Goal: Obtain resource

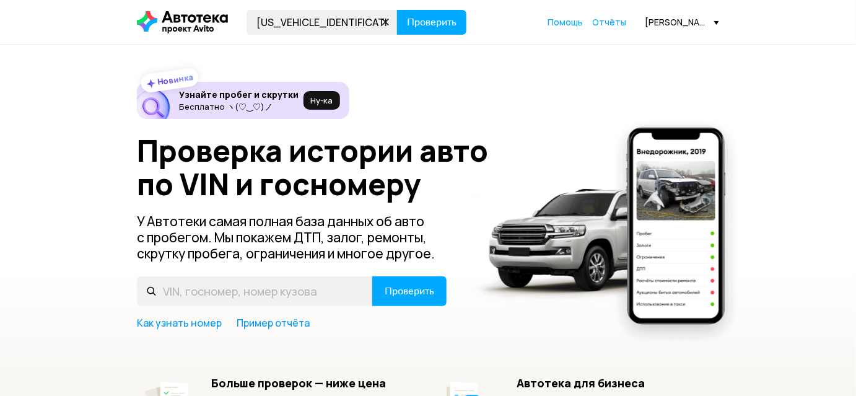
type input "[US_VEHICLE_IDENTIFICATION_NUMBER]"
click at [439, 17] on span "Проверить" at bounding box center [432, 22] width 50 height 10
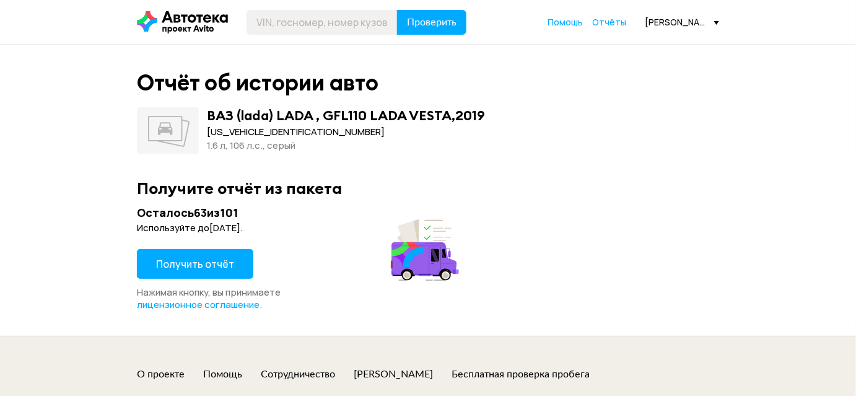
click at [196, 260] on span "Получить отчёт" at bounding box center [195, 264] width 78 height 14
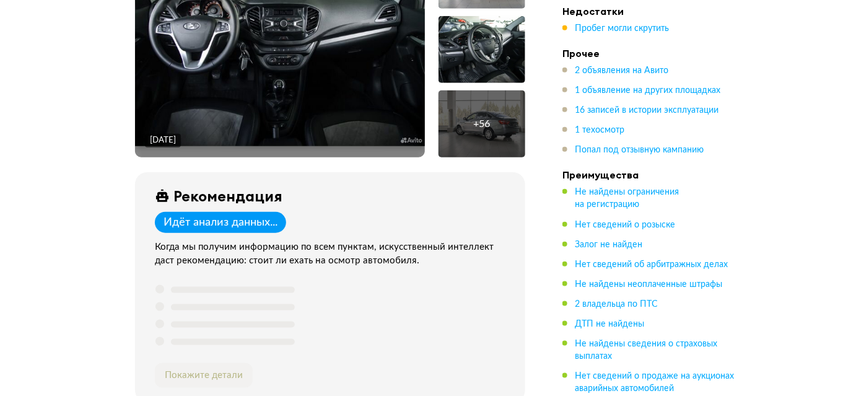
scroll to position [169, 0]
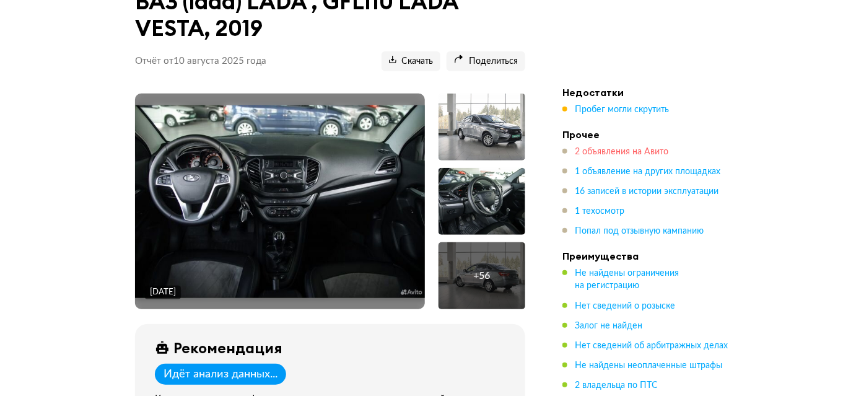
click at [630, 147] on span "2 объявления на Авито" at bounding box center [622, 151] width 94 height 9
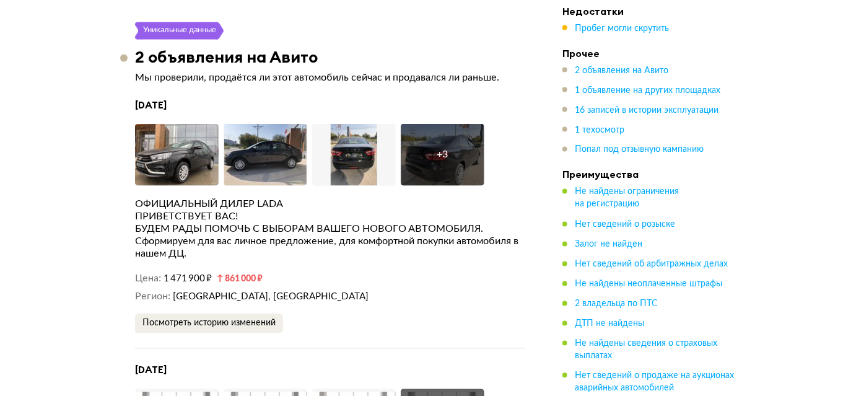
scroll to position [2152, 0]
